Goal: Information Seeking & Learning: Learn about a topic

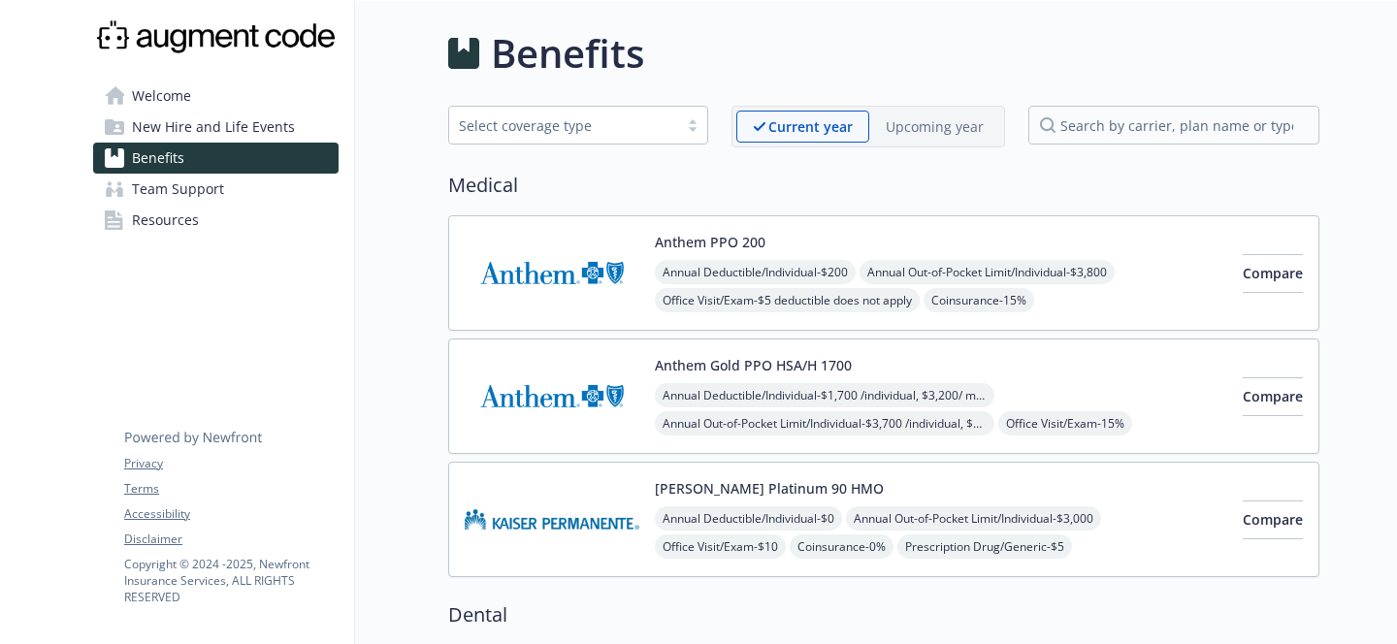
click at [561, 297] on img at bounding box center [552, 273] width 175 height 82
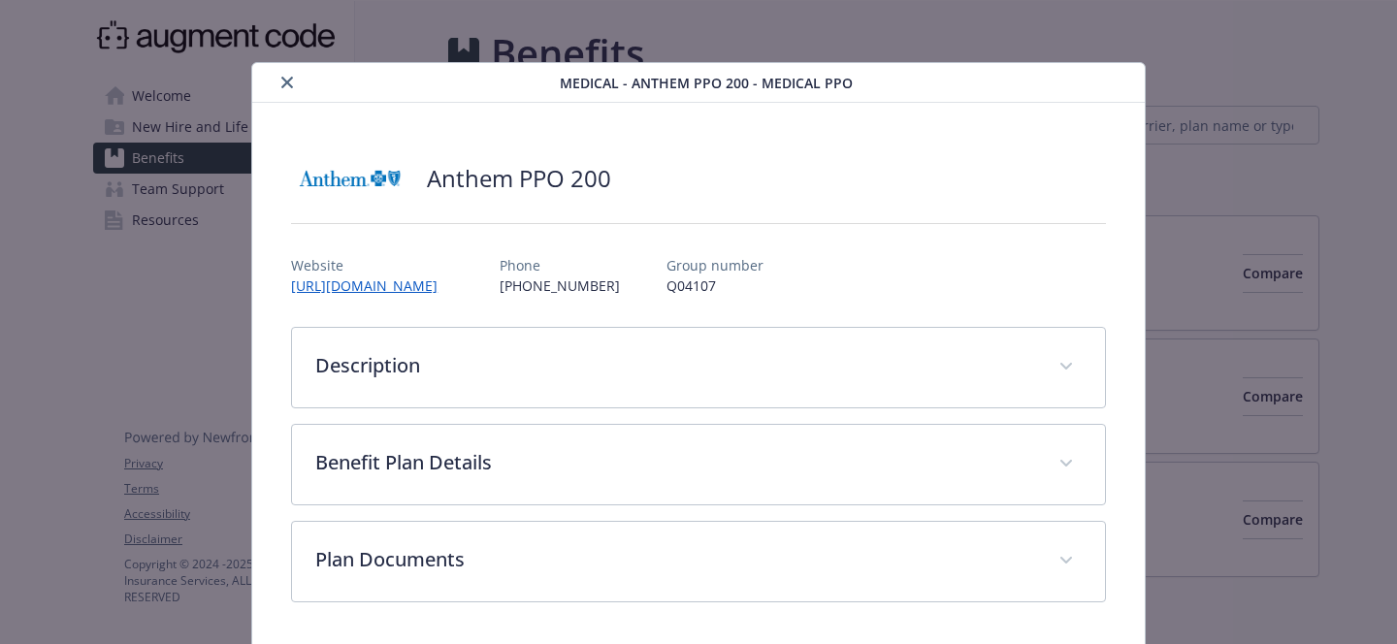
click at [926, 161] on div "Anthem PPO 200" at bounding box center [698, 178] width 815 height 58
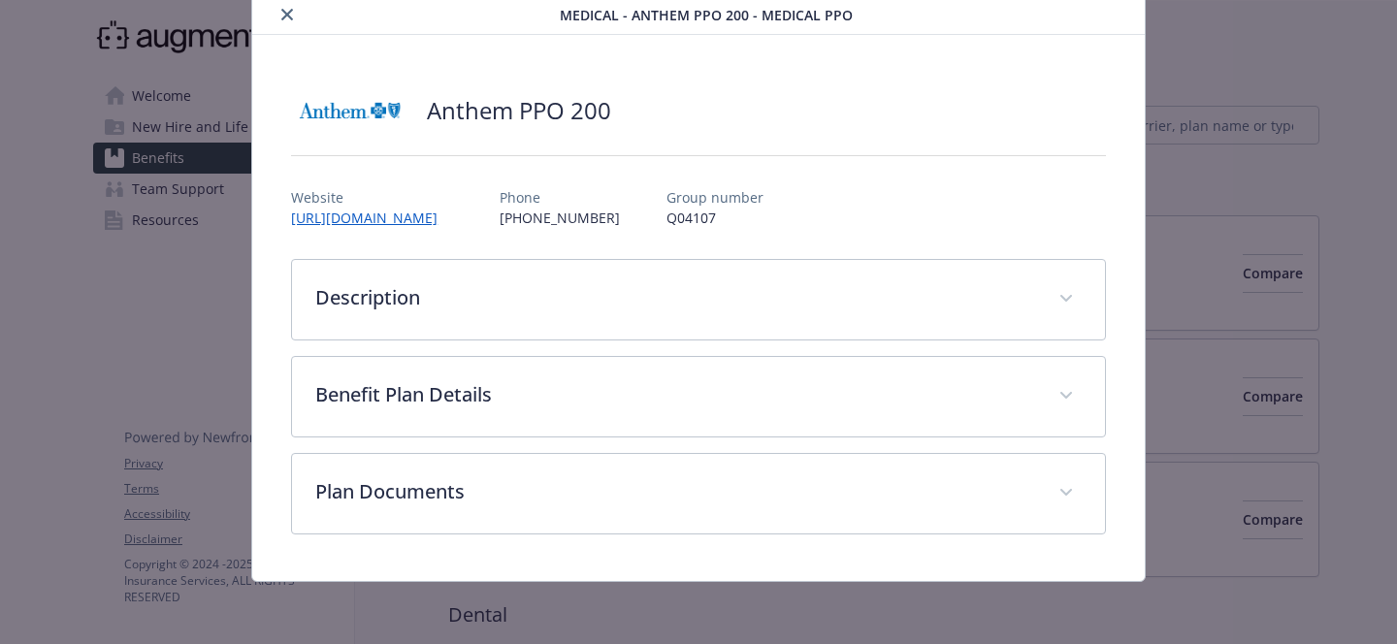
click at [281, 18] on icon "close" at bounding box center [287, 15] width 12 height 12
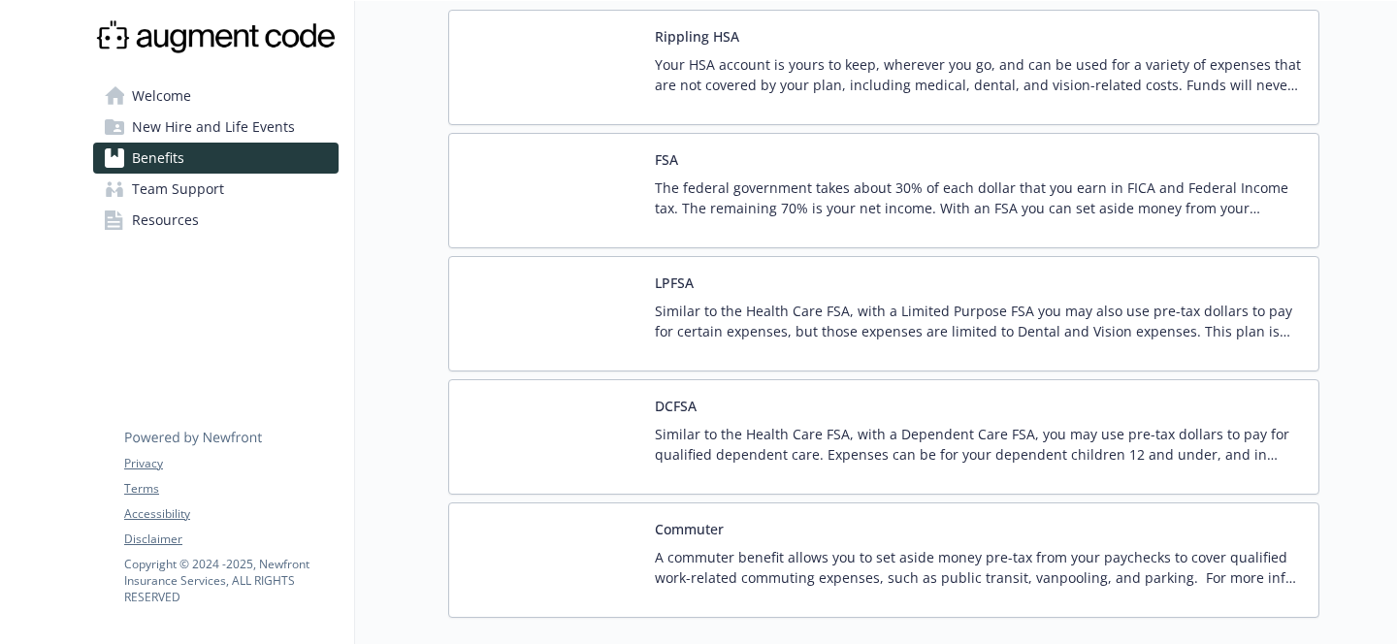
scroll to position [1803, 0]
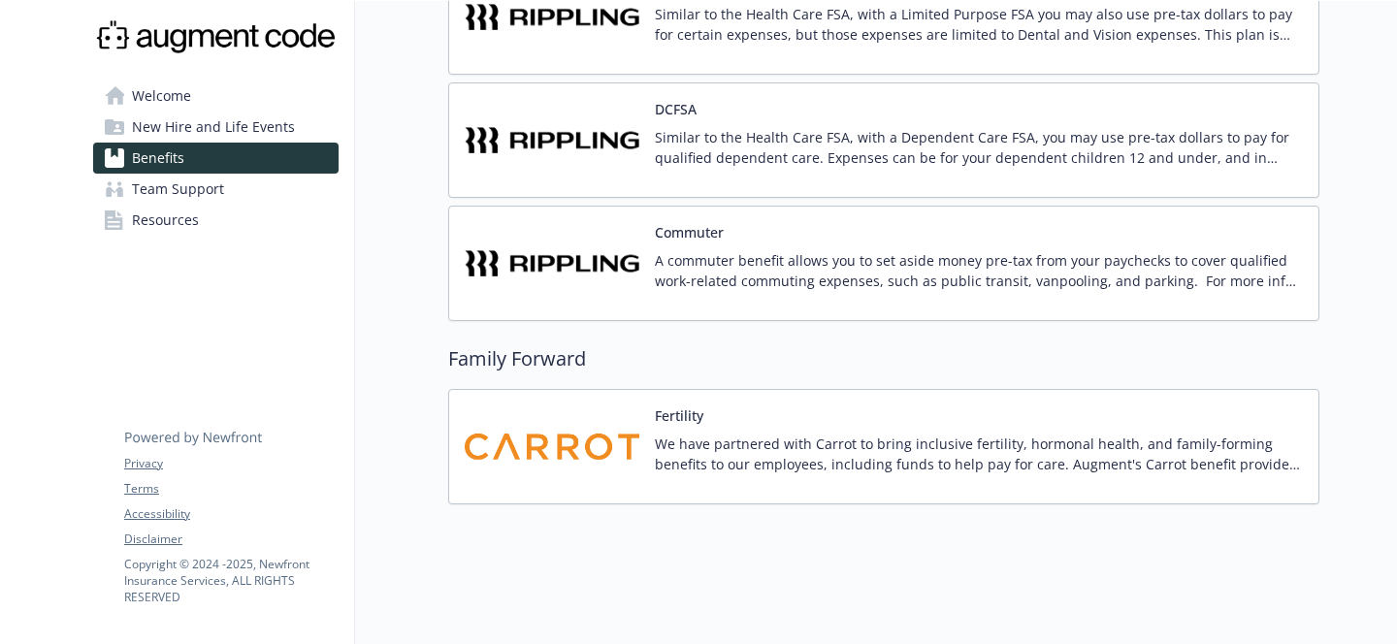
click at [207, 186] on span "Team Support" at bounding box center [178, 189] width 92 height 31
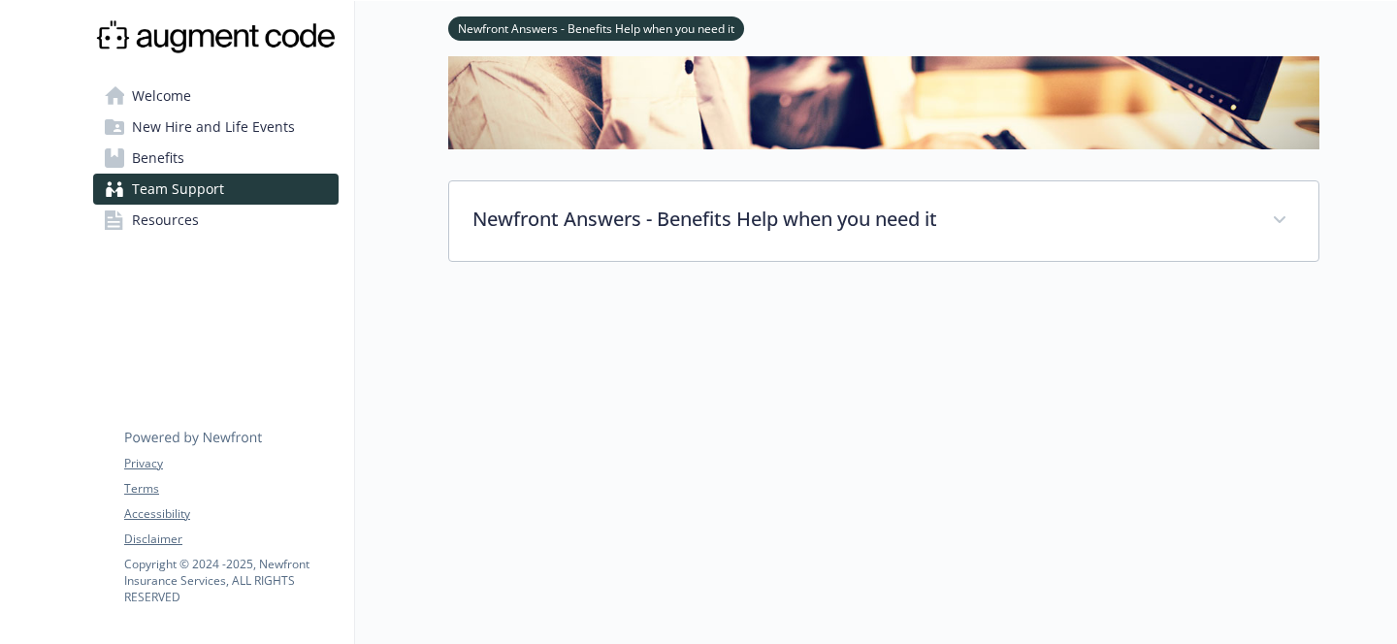
click at [204, 218] on link "Resources" at bounding box center [215, 220] width 245 height 31
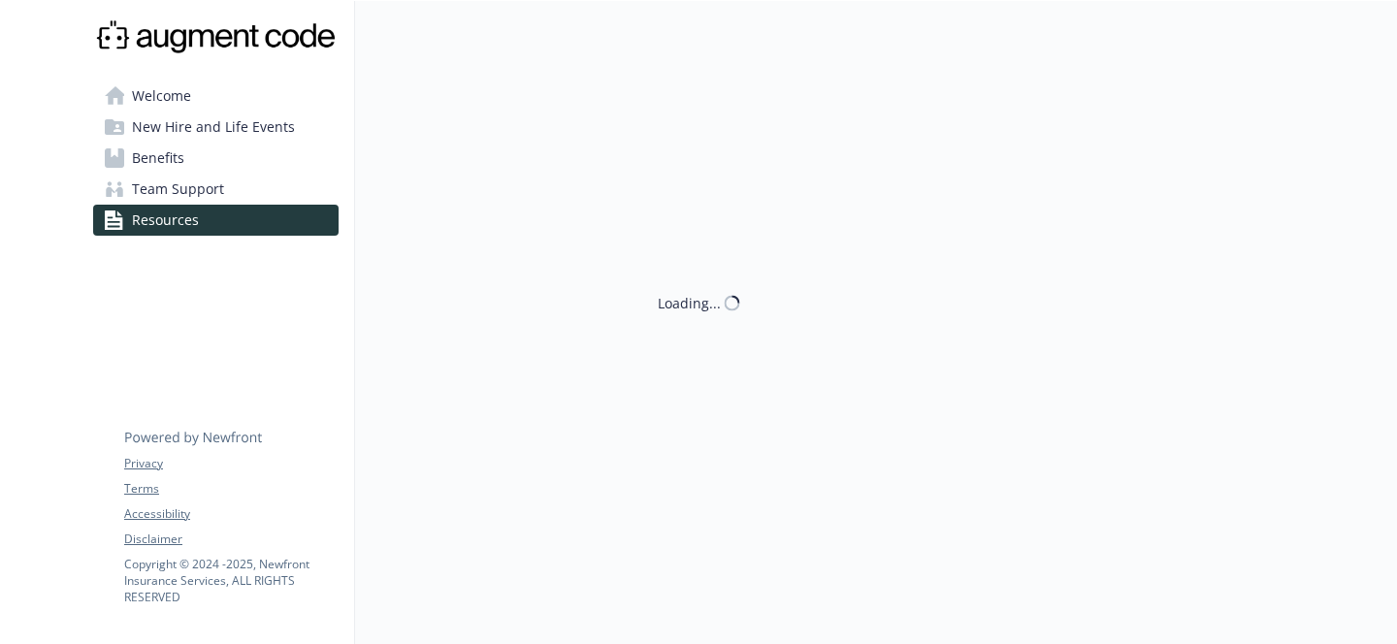
scroll to position [316, 0]
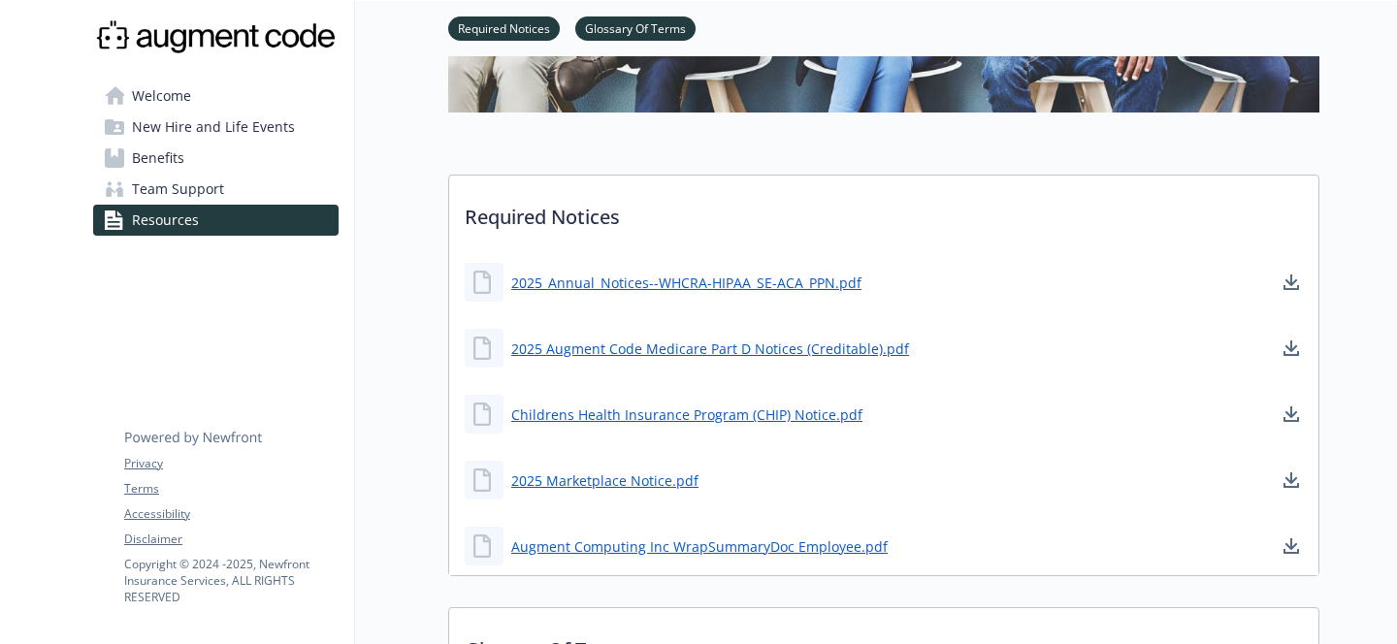
click at [198, 132] on span "New Hire and Life Events" at bounding box center [213, 127] width 163 height 31
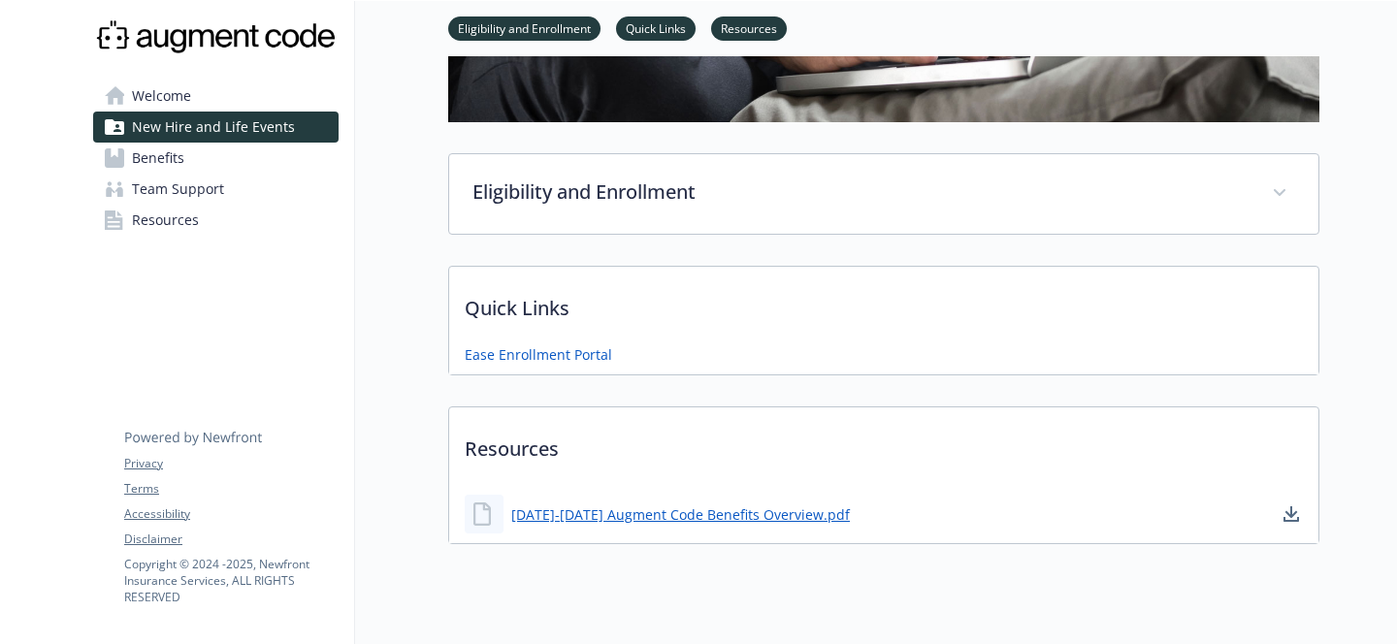
scroll to position [395, 0]
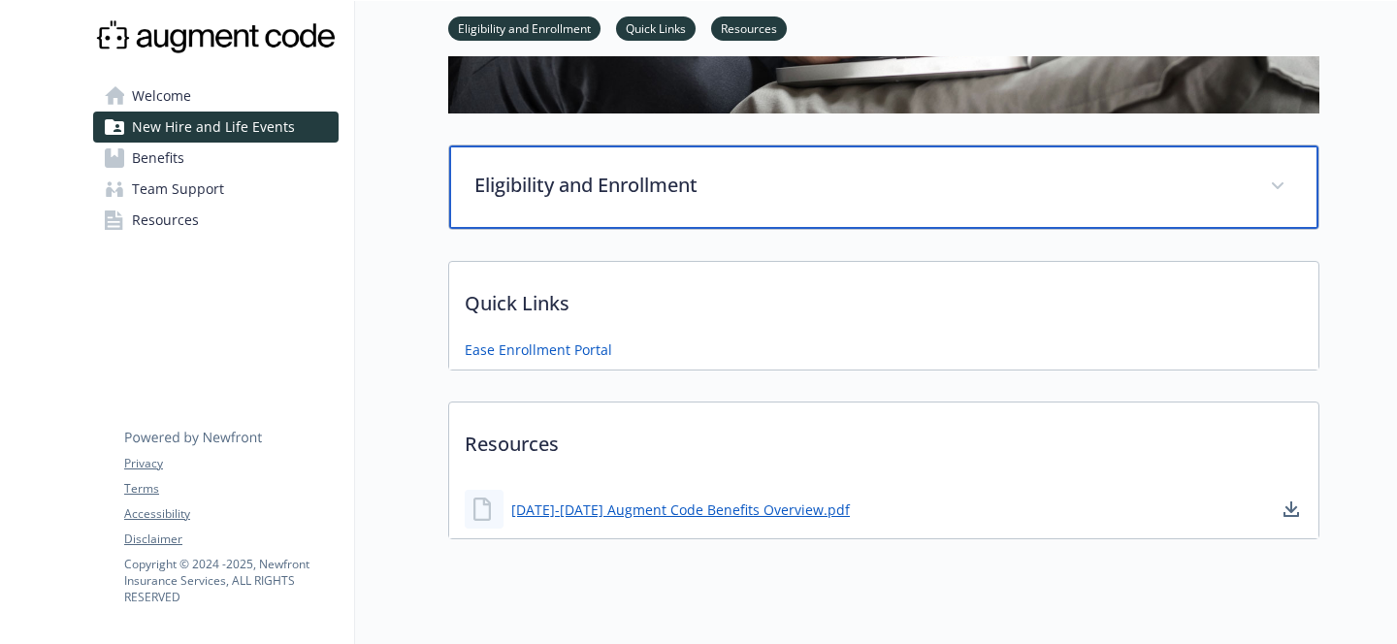
click at [611, 183] on p "Eligibility and Enrollment" at bounding box center [860, 185] width 772 height 29
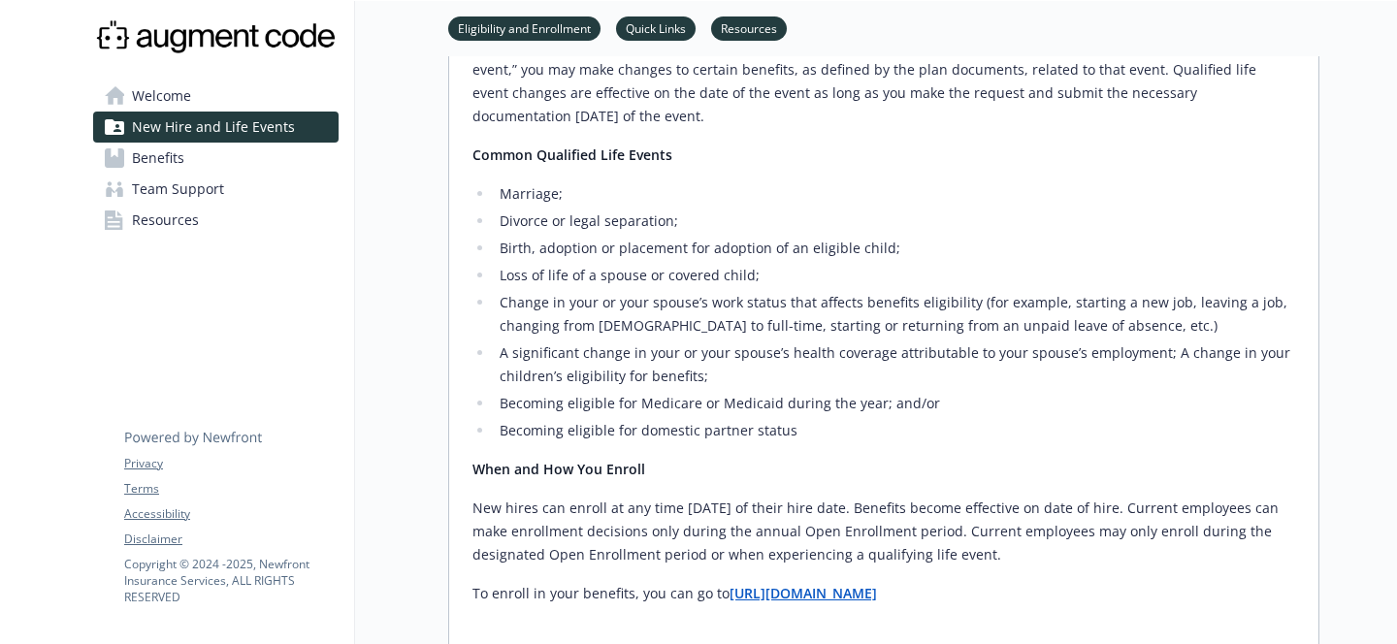
scroll to position [1052, 0]
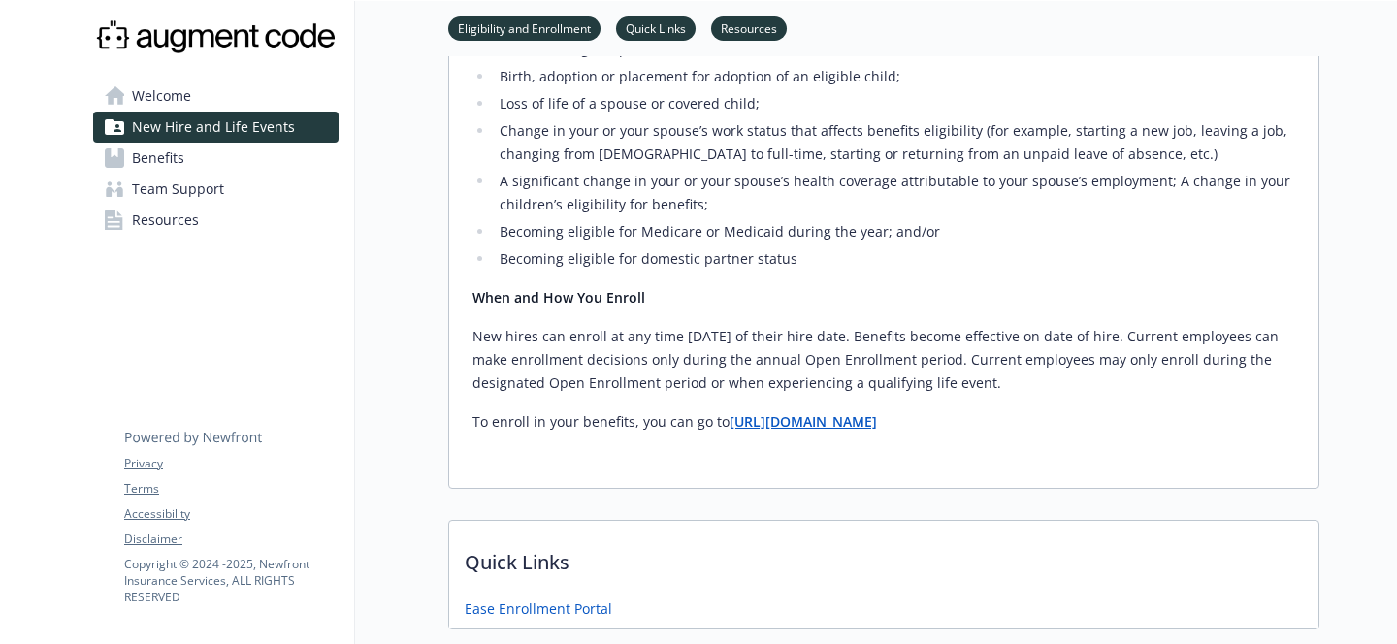
click at [178, 96] on span "Welcome" at bounding box center [161, 96] width 59 height 31
